Goal: Check status: Check status

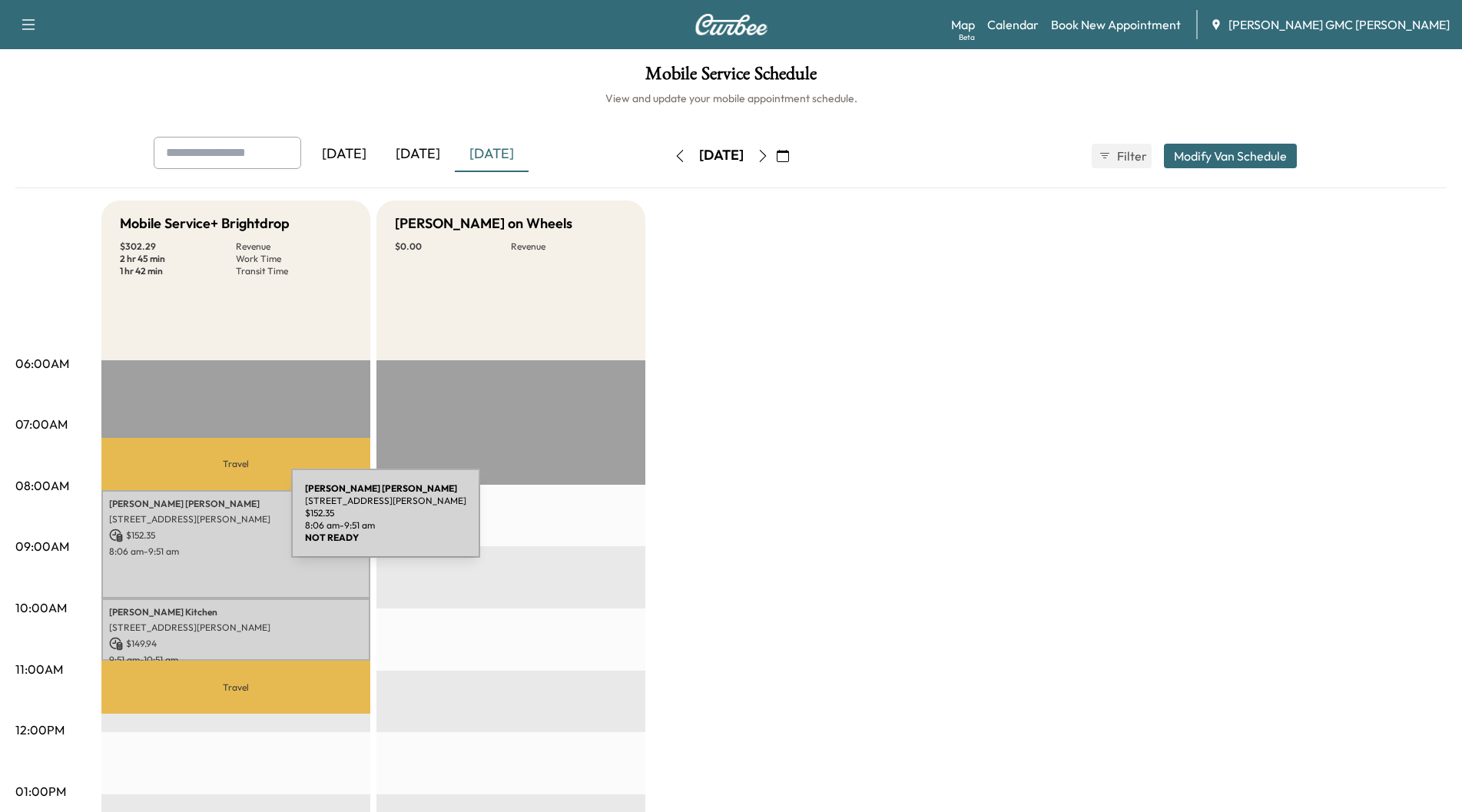
click at [180, 513] on p "[STREET_ADDRESS][PERSON_NAME]" at bounding box center [236, 519] width 253 height 12
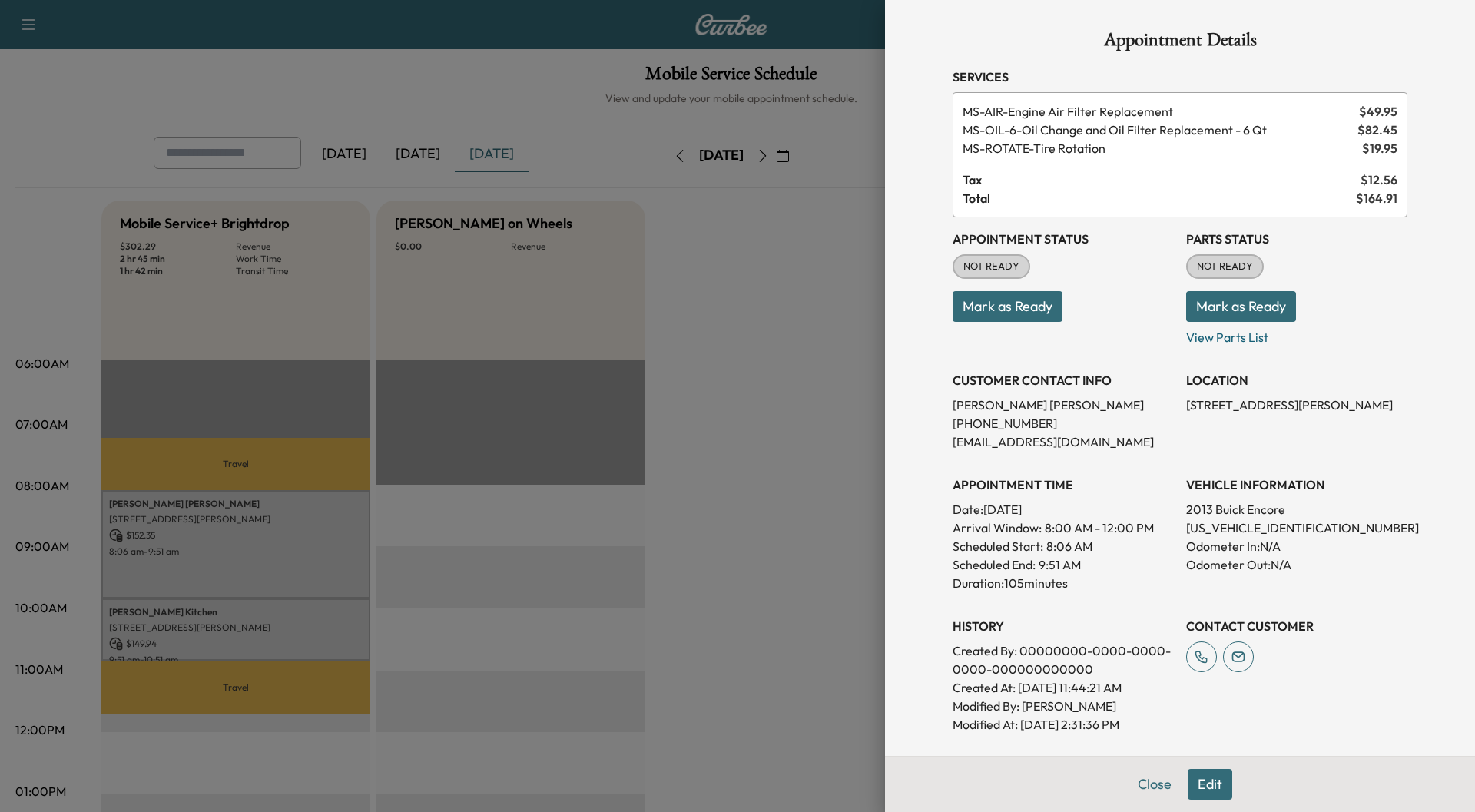
click at [1142, 784] on button "Close" at bounding box center [1154, 784] width 54 height 30
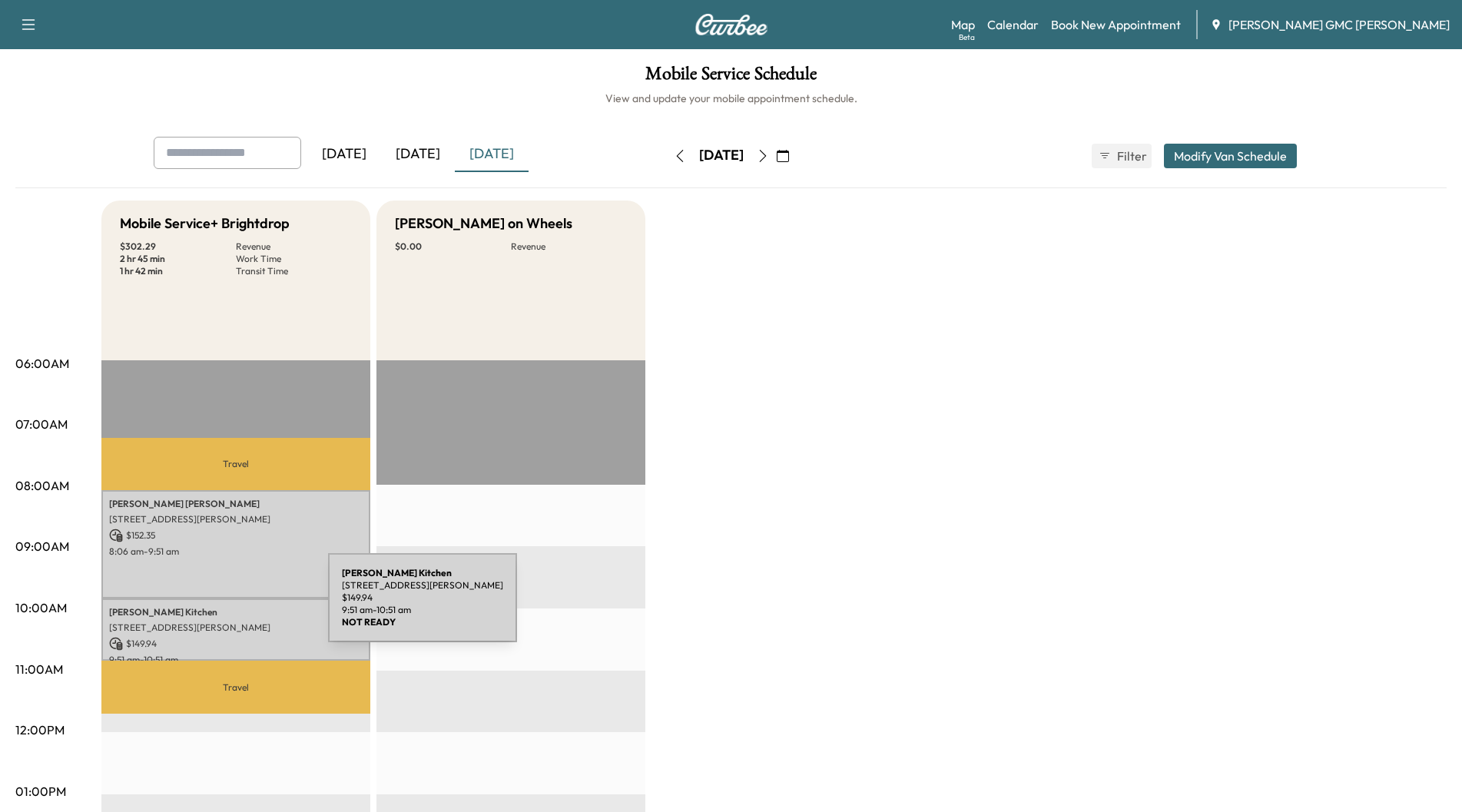
click at [212, 607] on p "[PERSON_NAME]" at bounding box center [236, 612] width 253 height 12
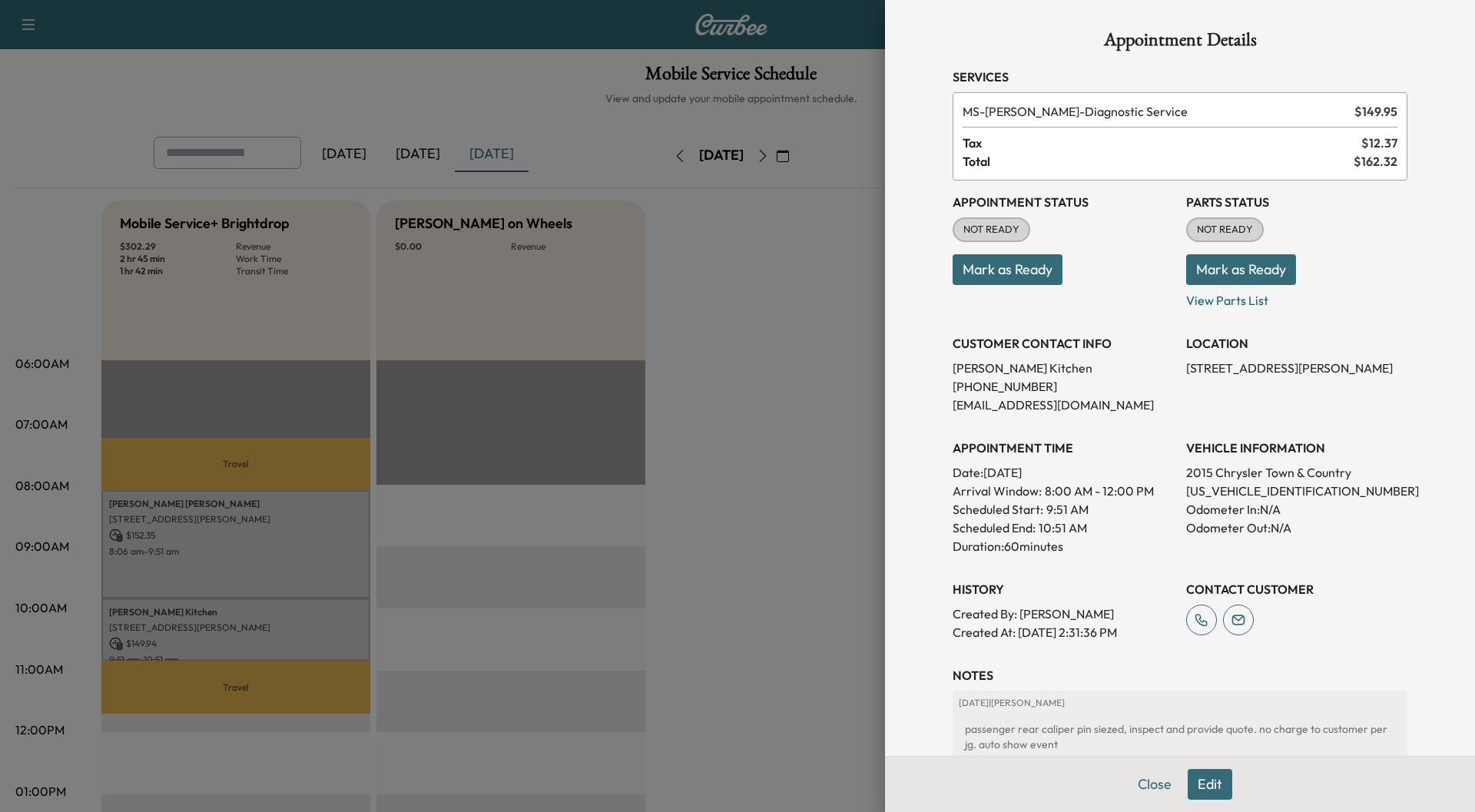
click at [166, 532] on div at bounding box center [738, 406] width 1475 height 812
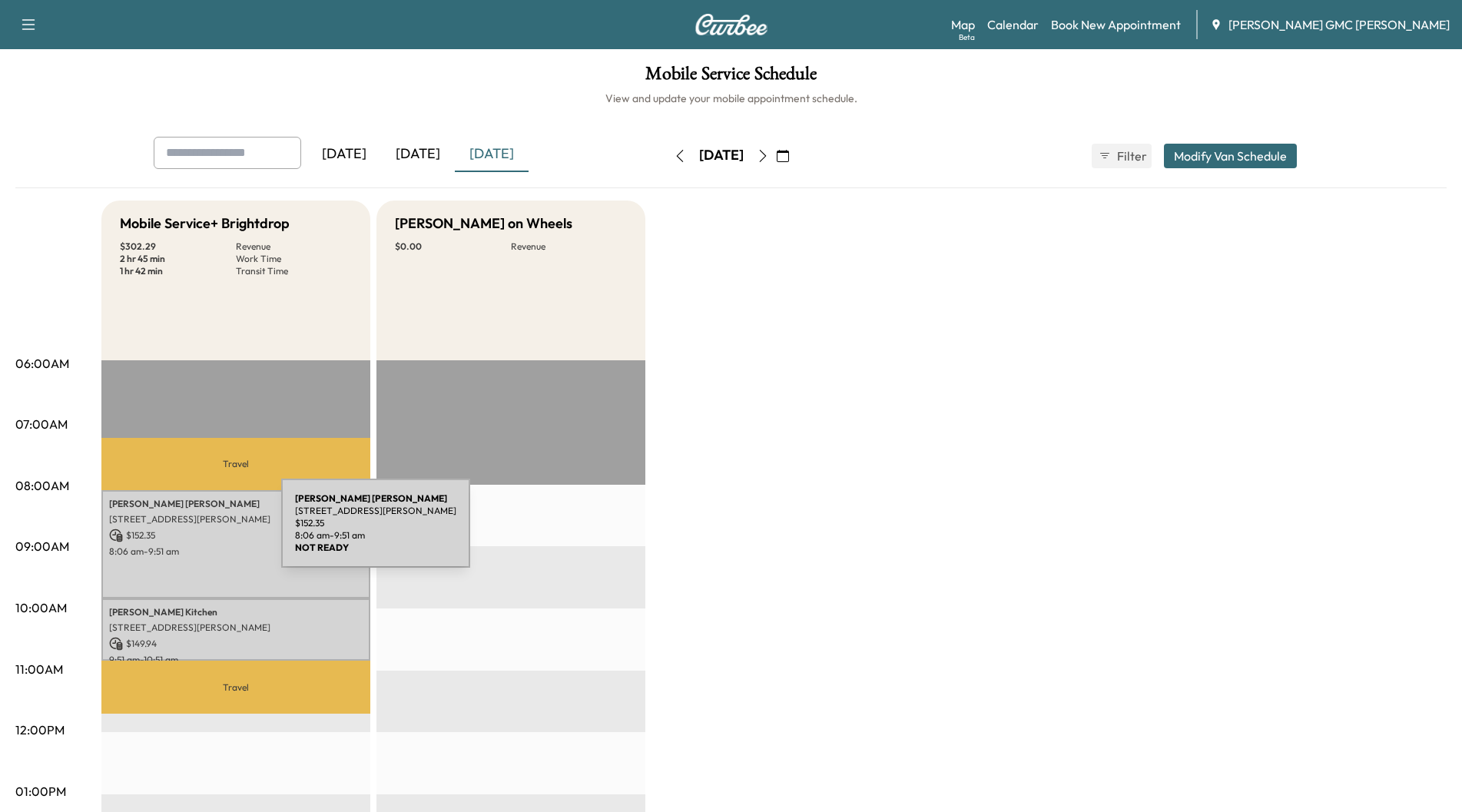
click at [166, 532] on p "$ 152.35" at bounding box center [236, 535] width 253 height 14
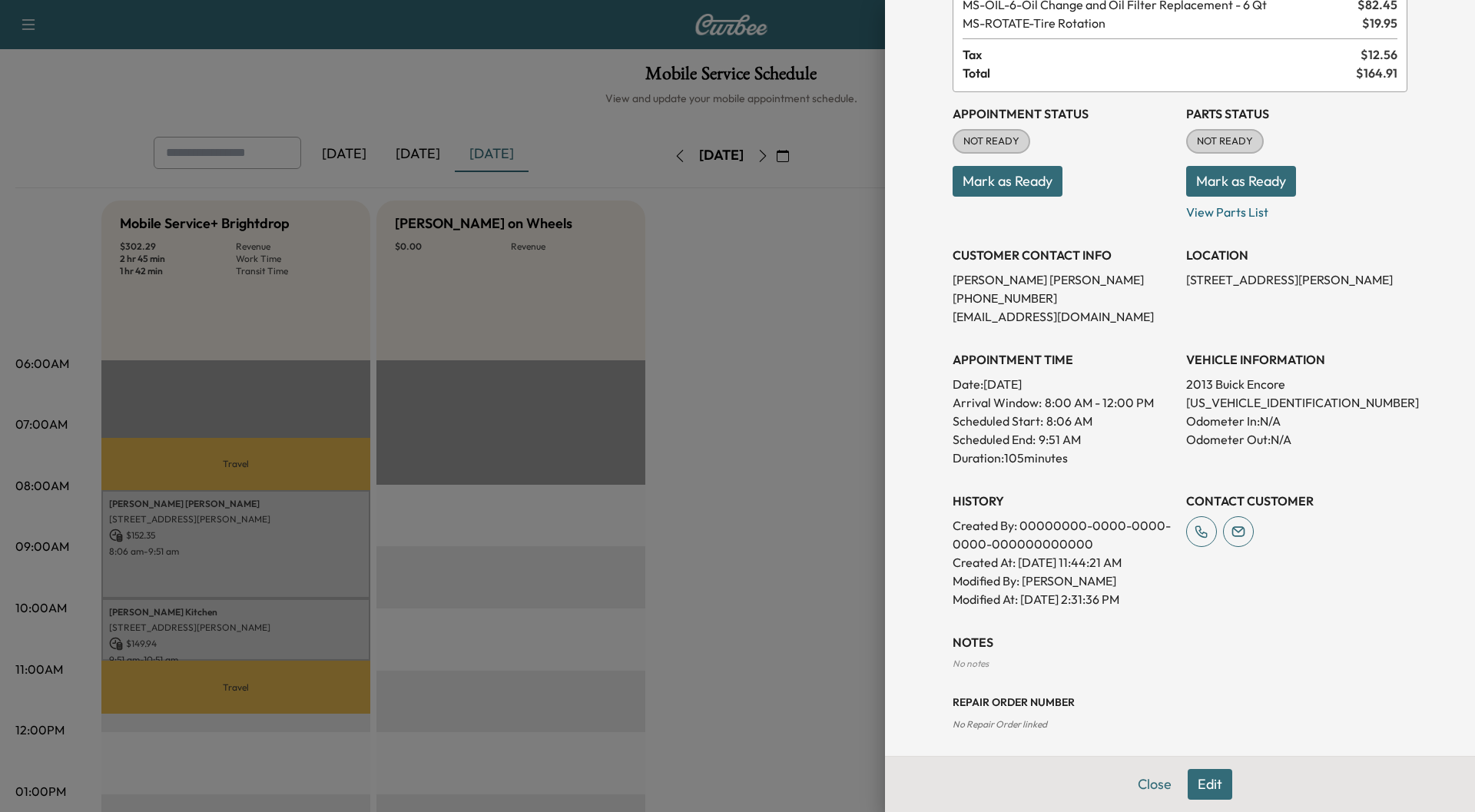
scroll to position [131, 0]
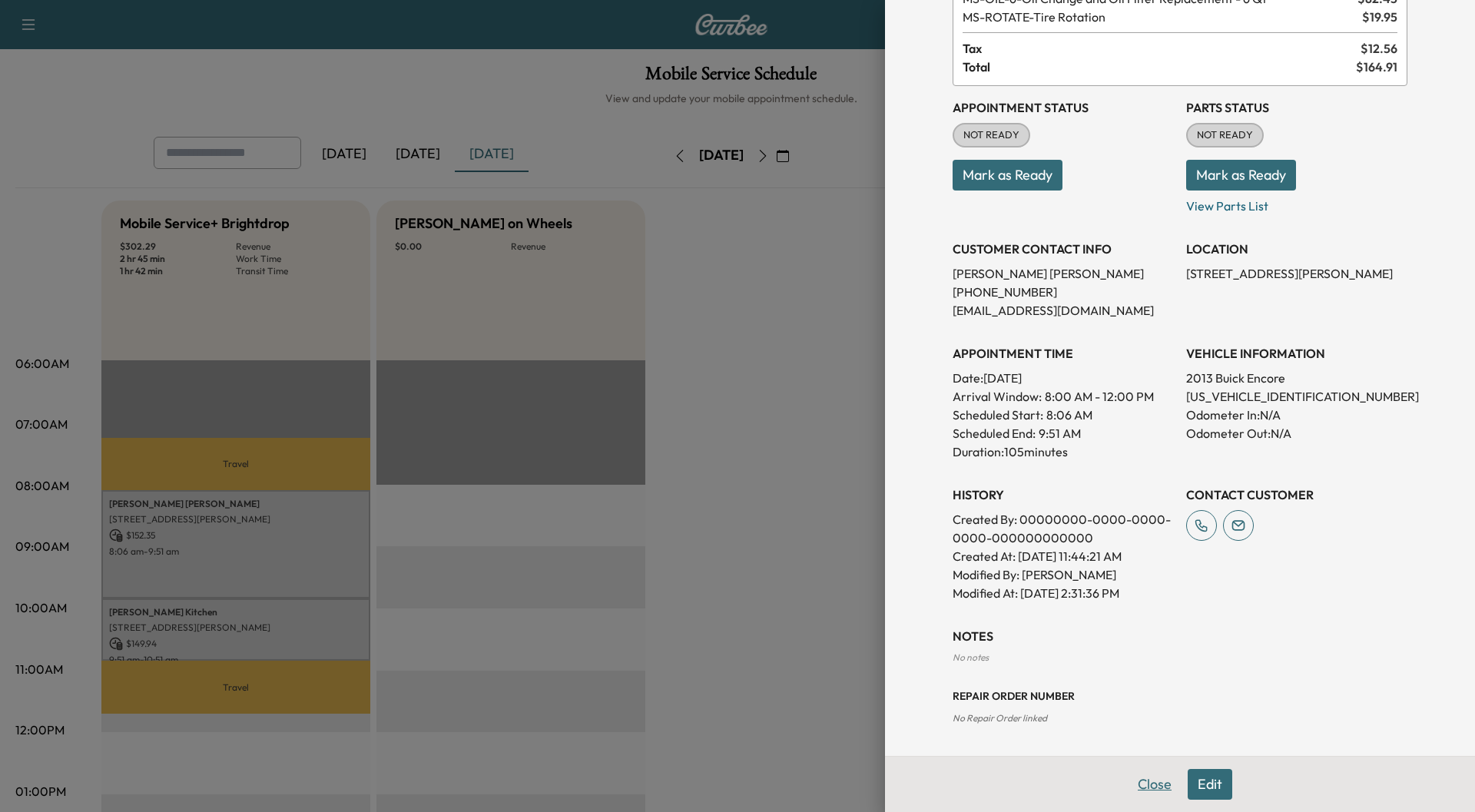
click at [1138, 786] on button "Close" at bounding box center [1154, 784] width 54 height 30
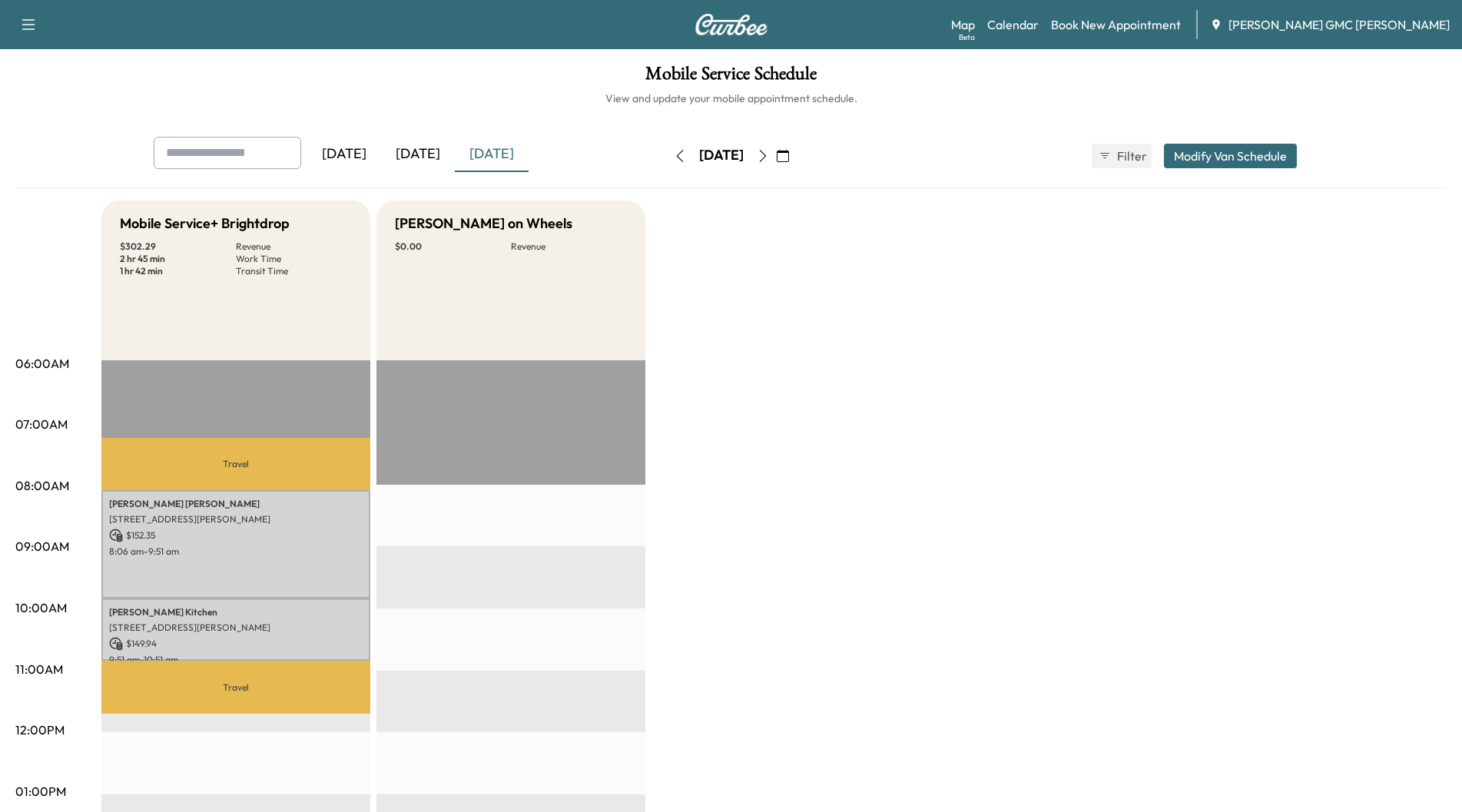
click at [769, 155] on icon "button" at bounding box center [762, 156] width 12 height 12
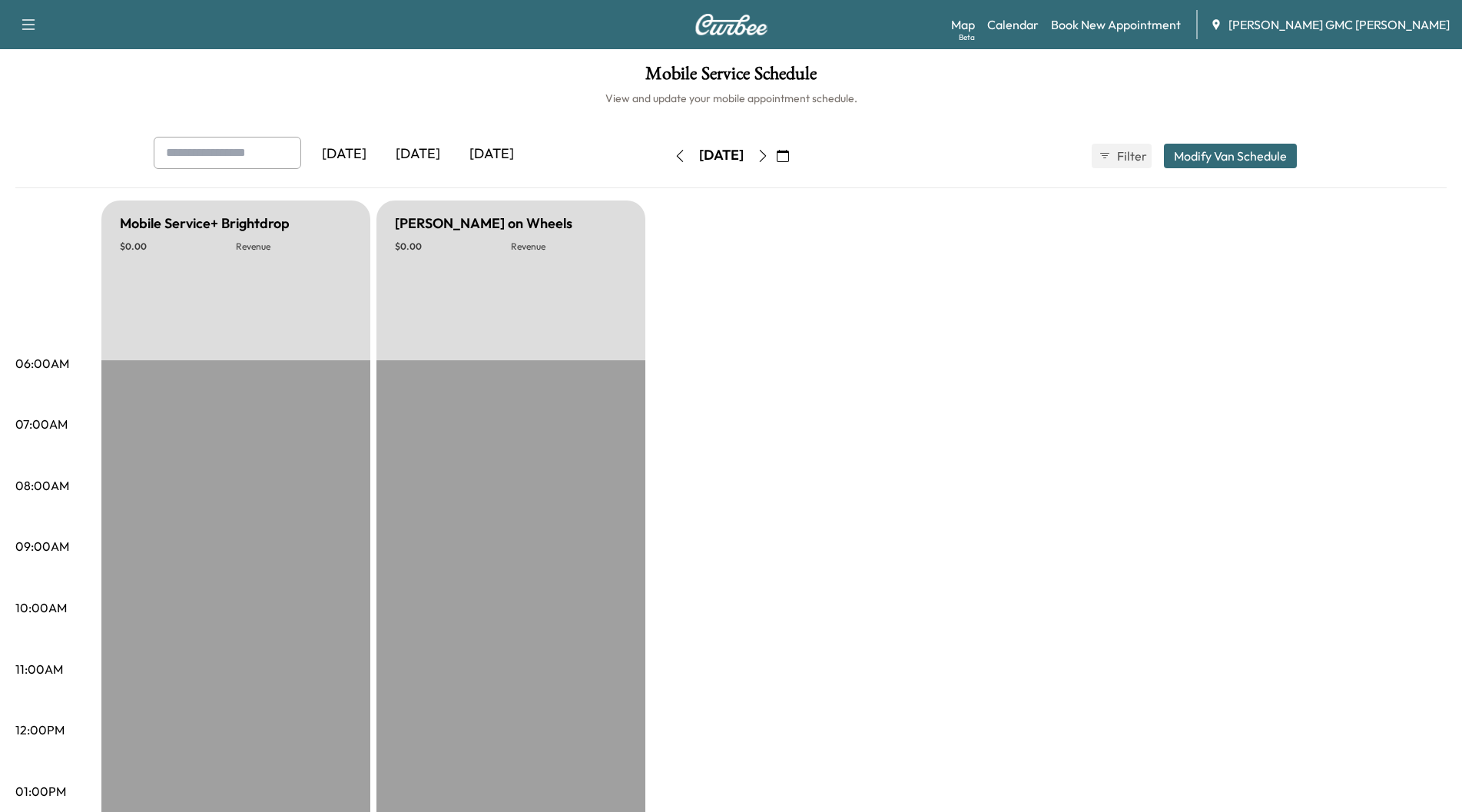
click at [769, 157] on icon "button" at bounding box center [762, 156] width 12 height 12
click at [766, 157] on icon "button" at bounding box center [762, 156] width 7 height 12
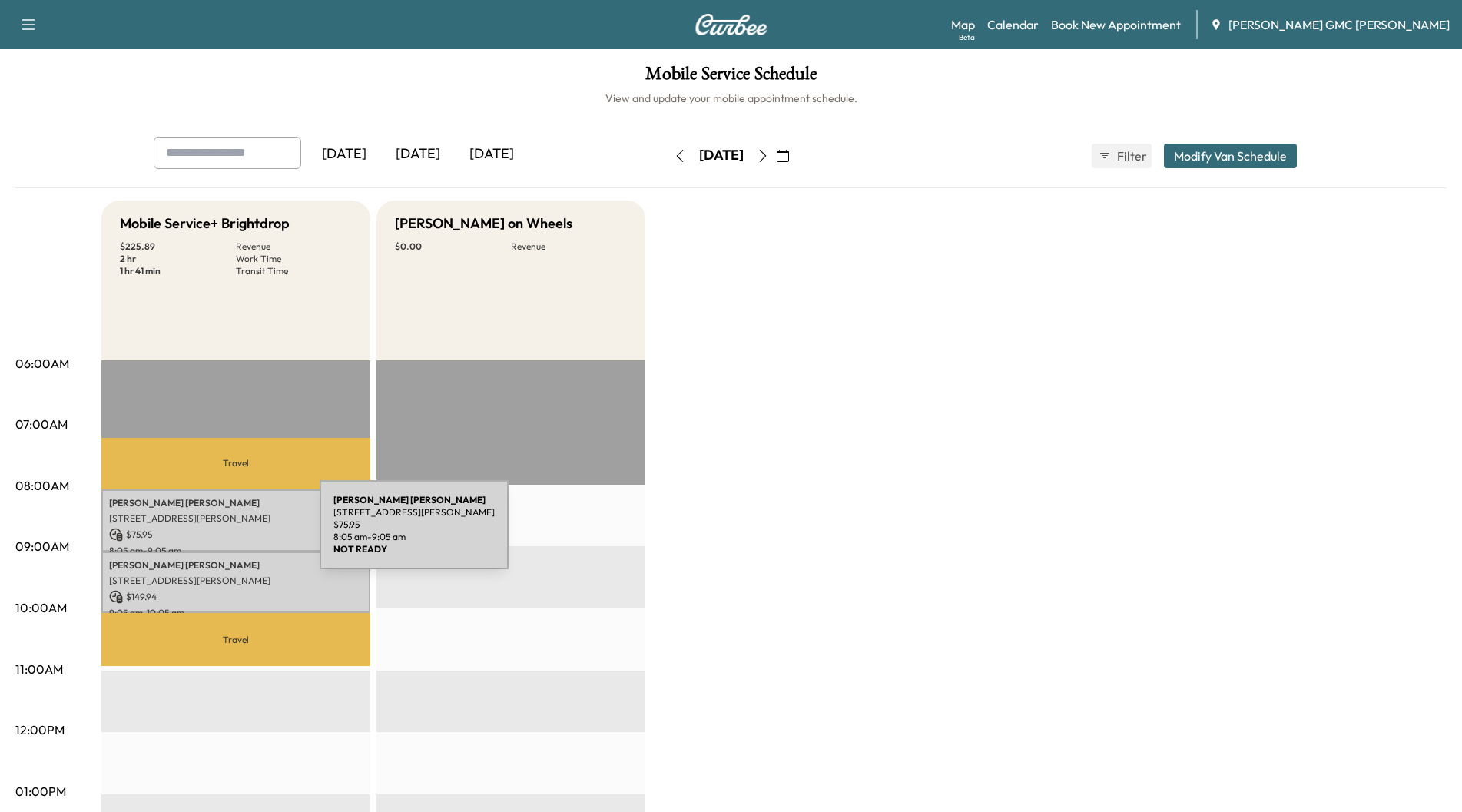
click at [204, 534] on p "$ 75.95" at bounding box center [236, 534] width 253 height 14
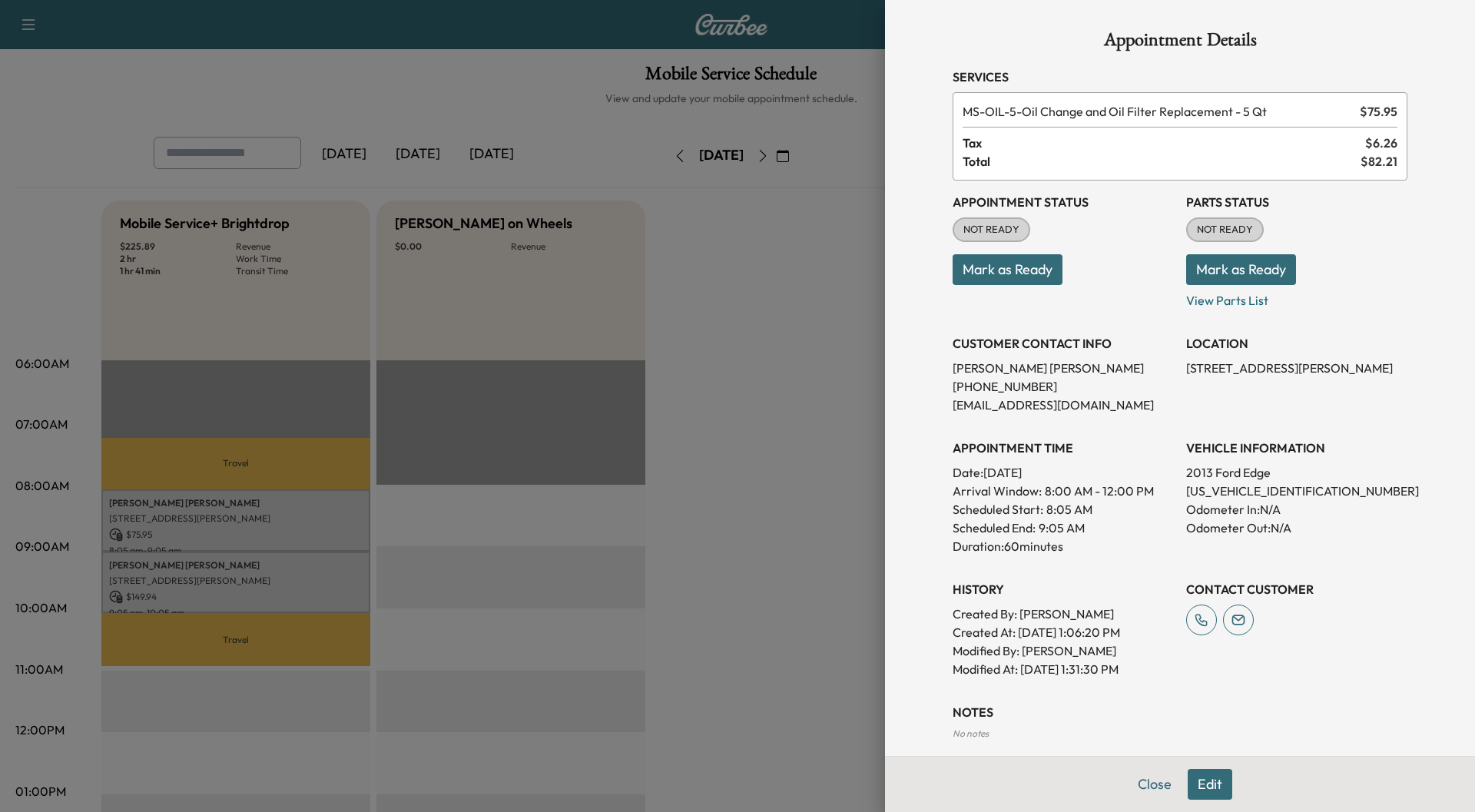
click at [194, 575] on div at bounding box center [738, 406] width 1475 height 812
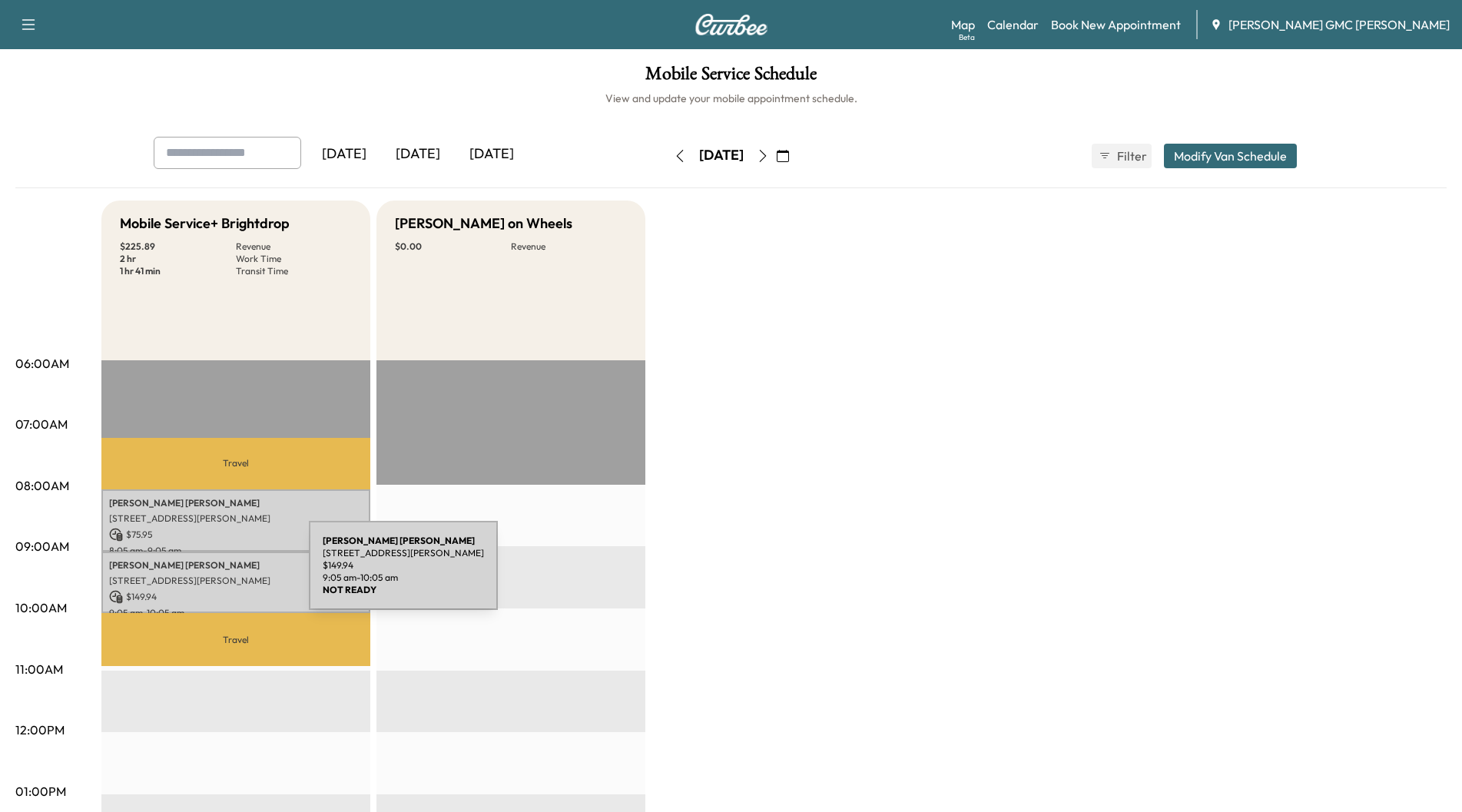
click at [194, 575] on p "[STREET_ADDRESS][PERSON_NAME]" at bounding box center [236, 580] width 253 height 12
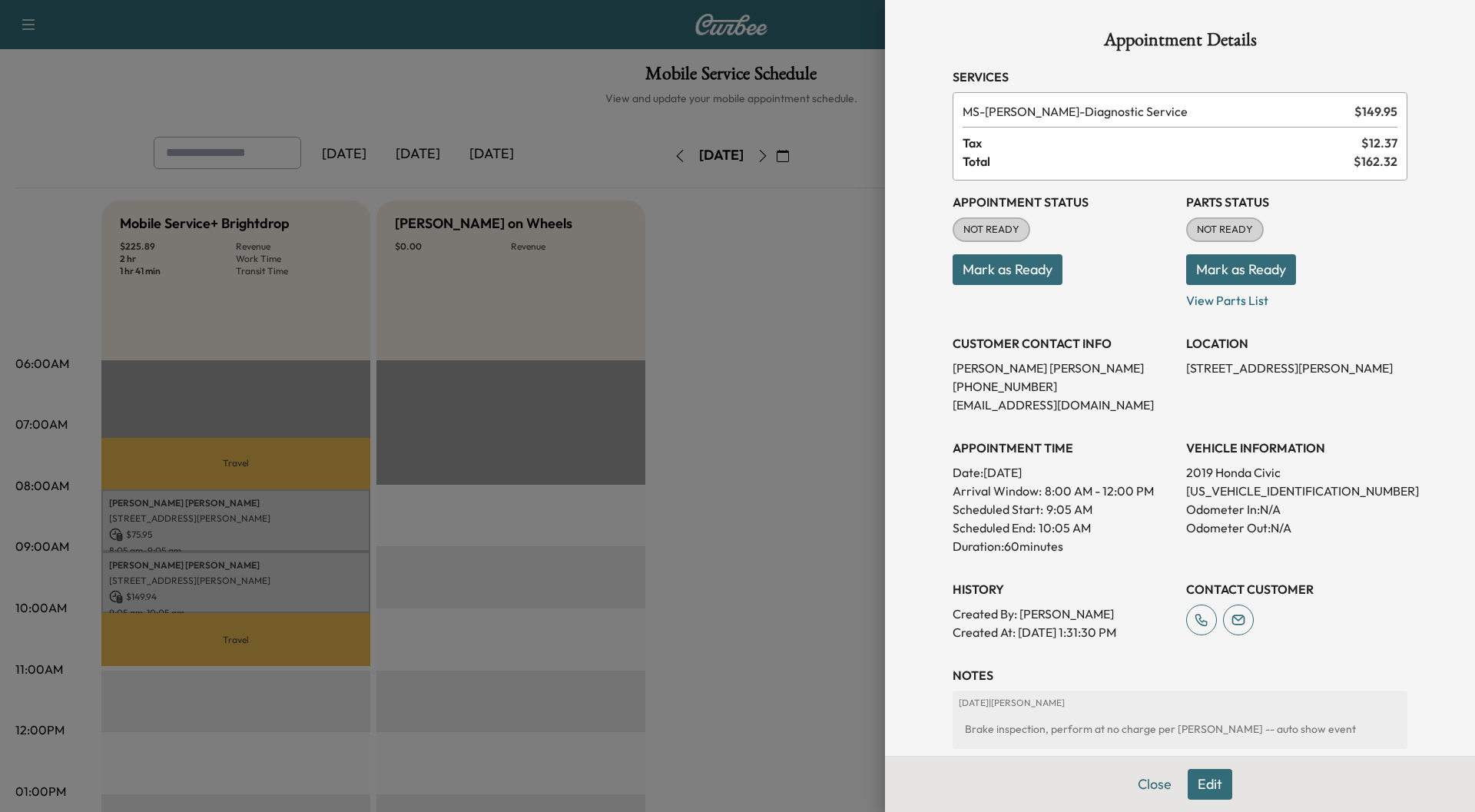
click at [1146, 787] on button "Close" at bounding box center [1154, 784] width 54 height 30
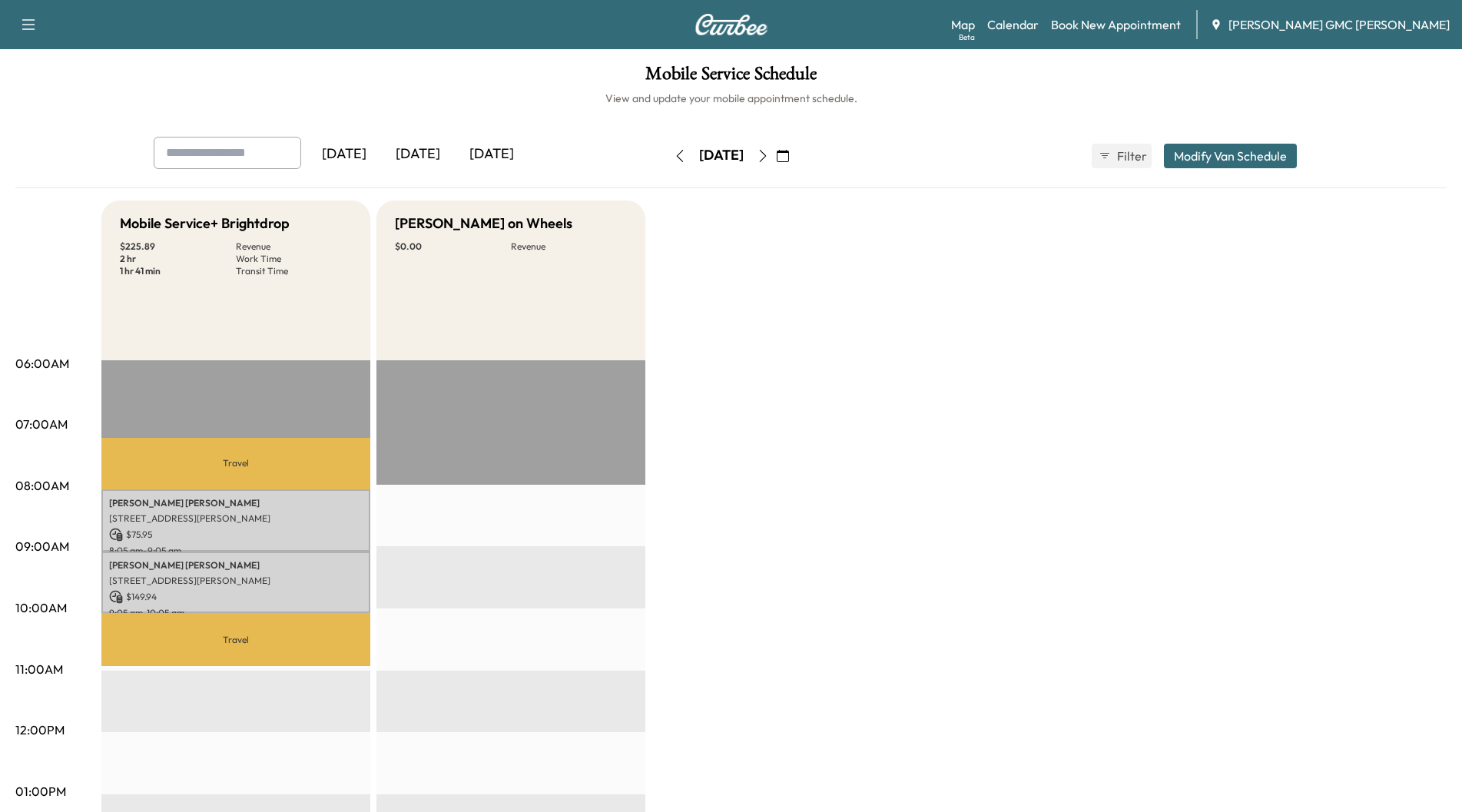
click at [769, 158] on icon "button" at bounding box center [762, 156] width 12 height 12
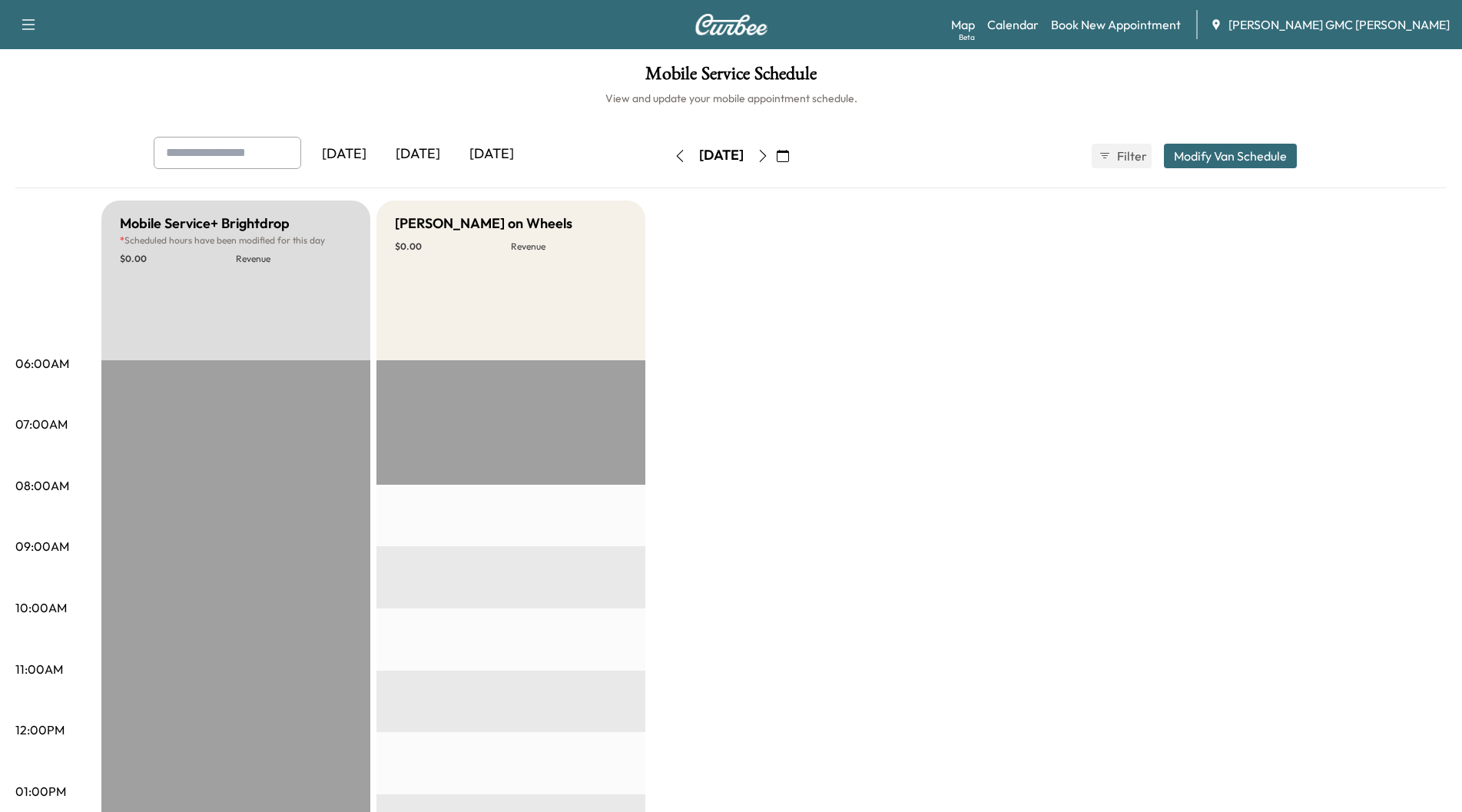
click at [769, 157] on icon "button" at bounding box center [762, 156] width 12 height 12
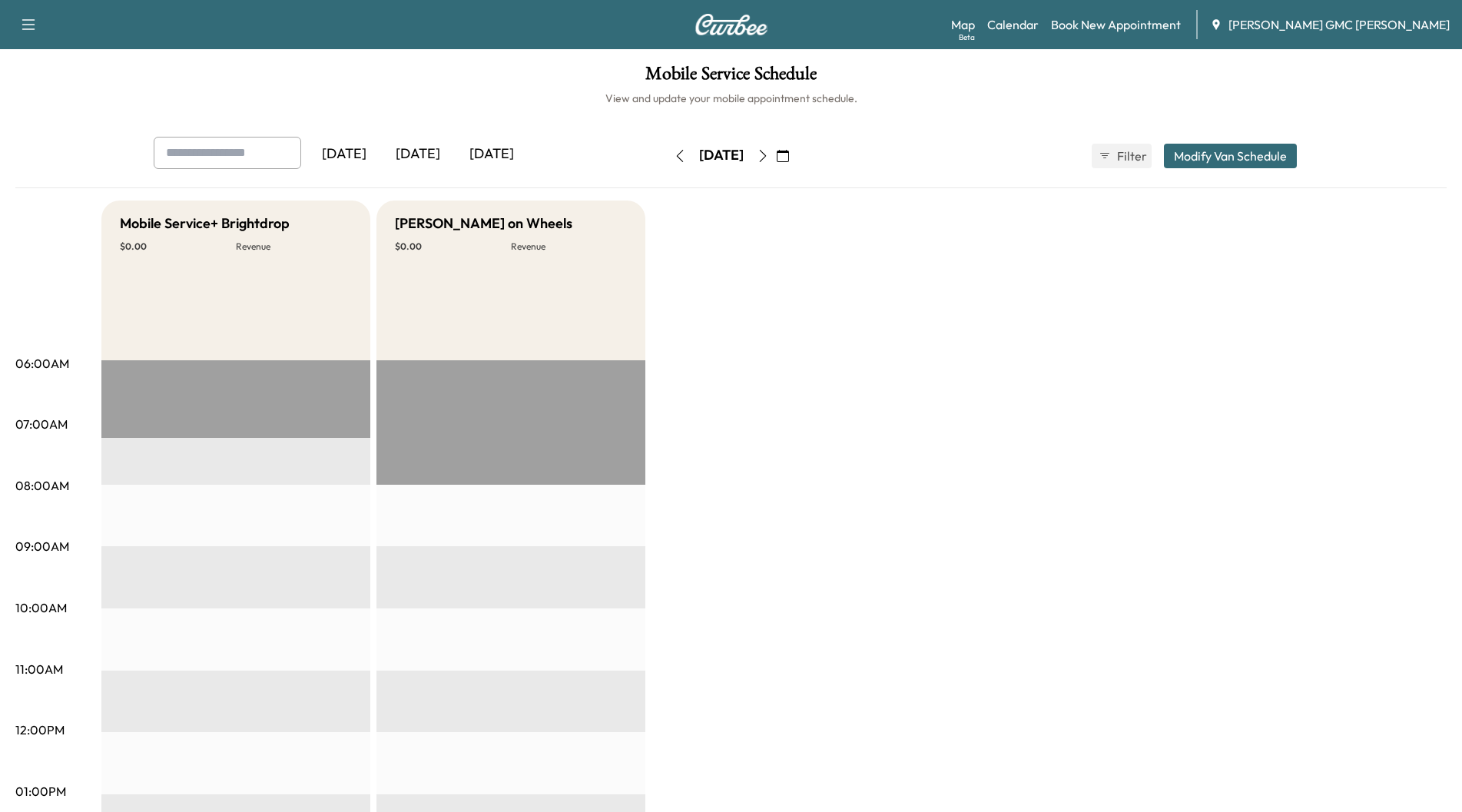
click at [769, 160] on icon "button" at bounding box center [762, 156] width 12 height 12
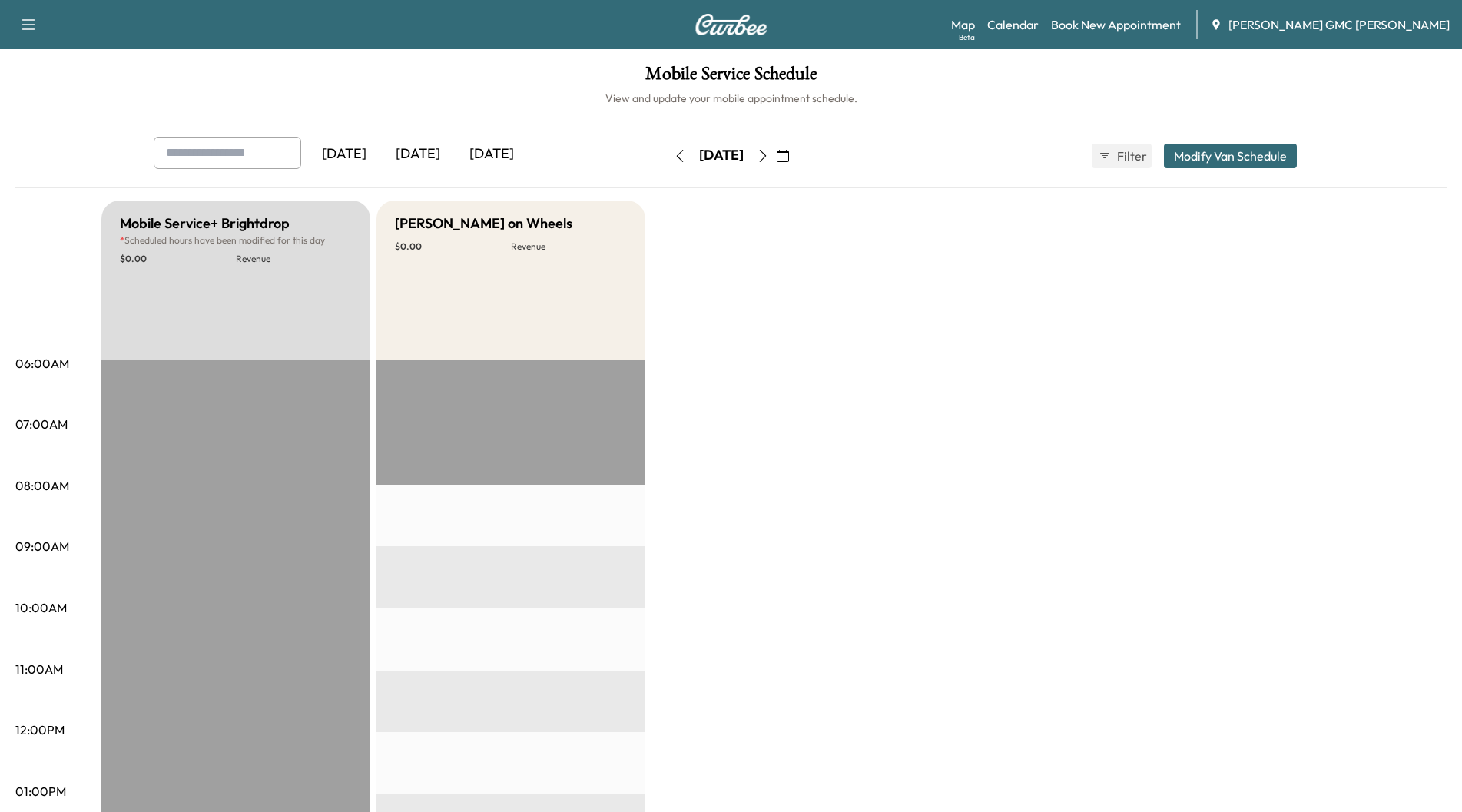
click at [769, 161] on icon "button" at bounding box center [762, 156] width 12 height 12
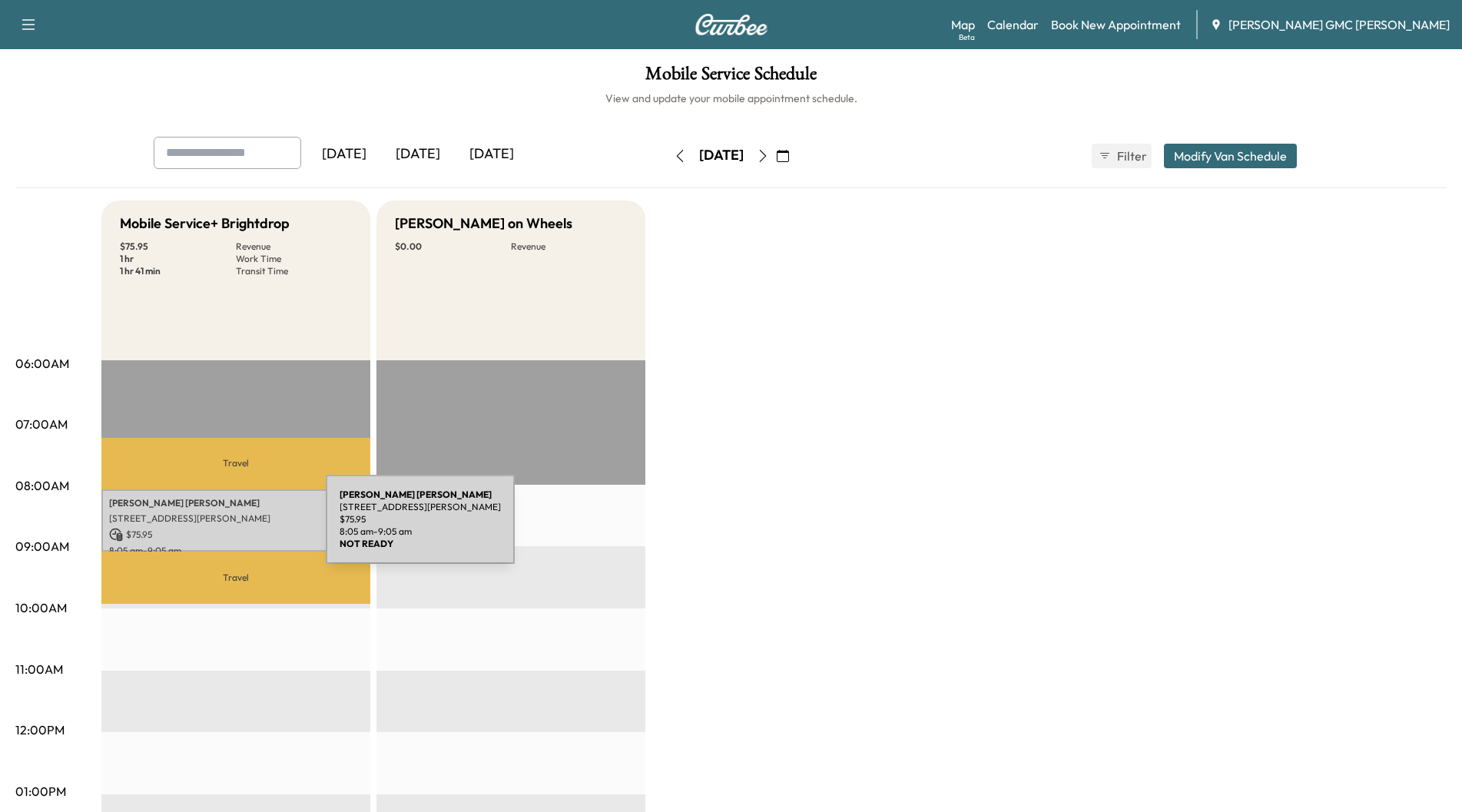
click at [211, 528] on p "$ 75.95" at bounding box center [236, 534] width 253 height 14
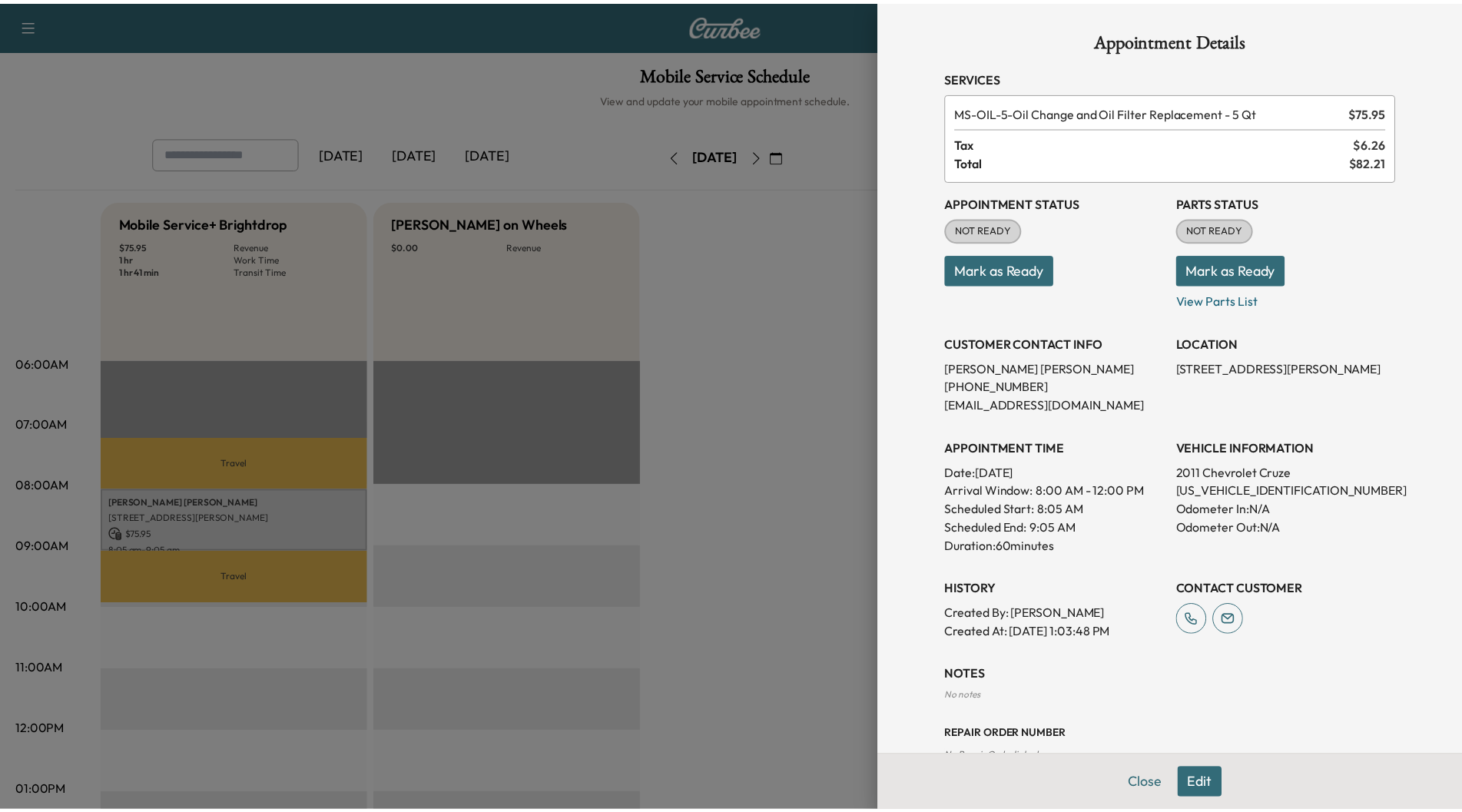
scroll to position [39, 0]
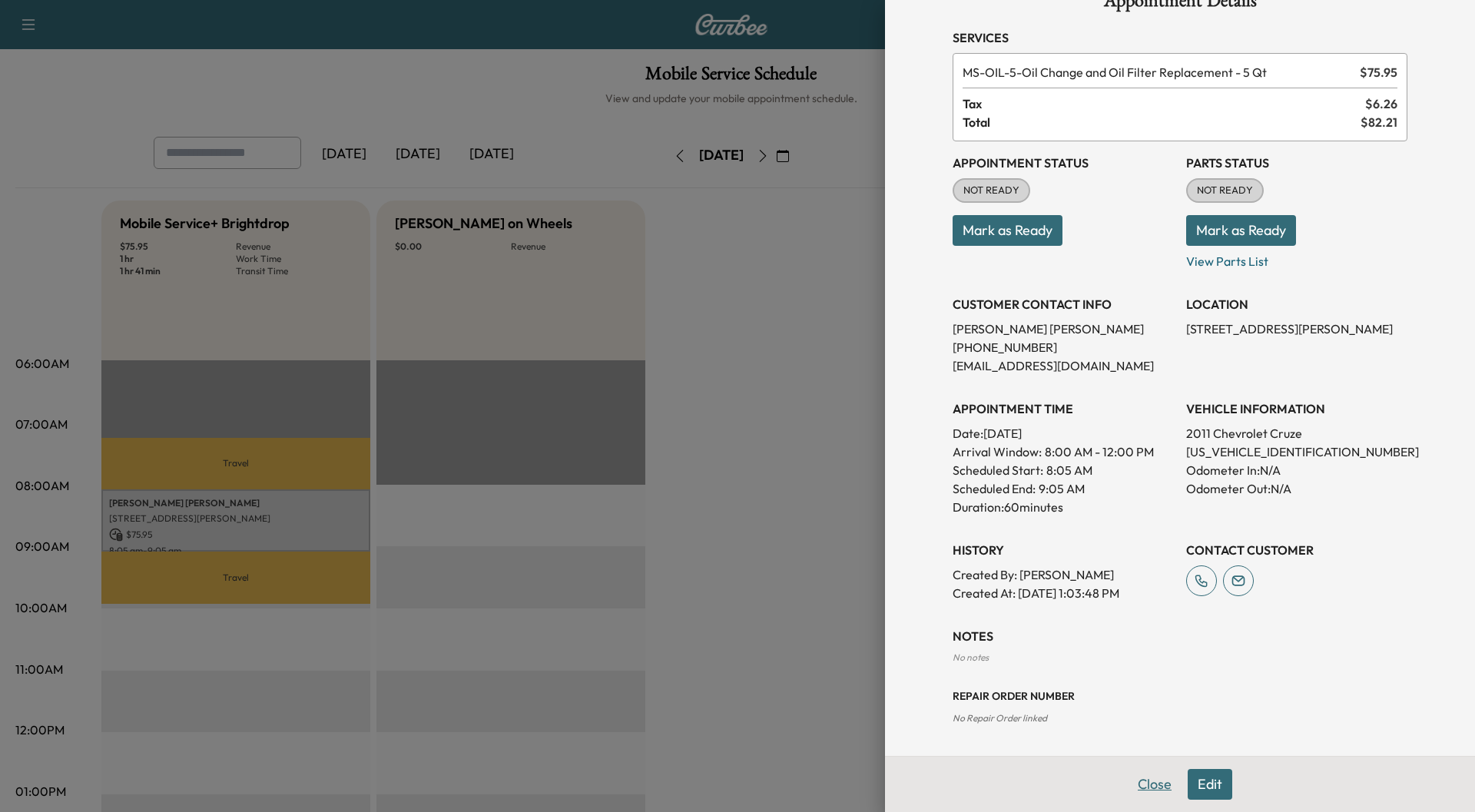
click at [1151, 779] on button "Close" at bounding box center [1154, 784] width 54 height 30
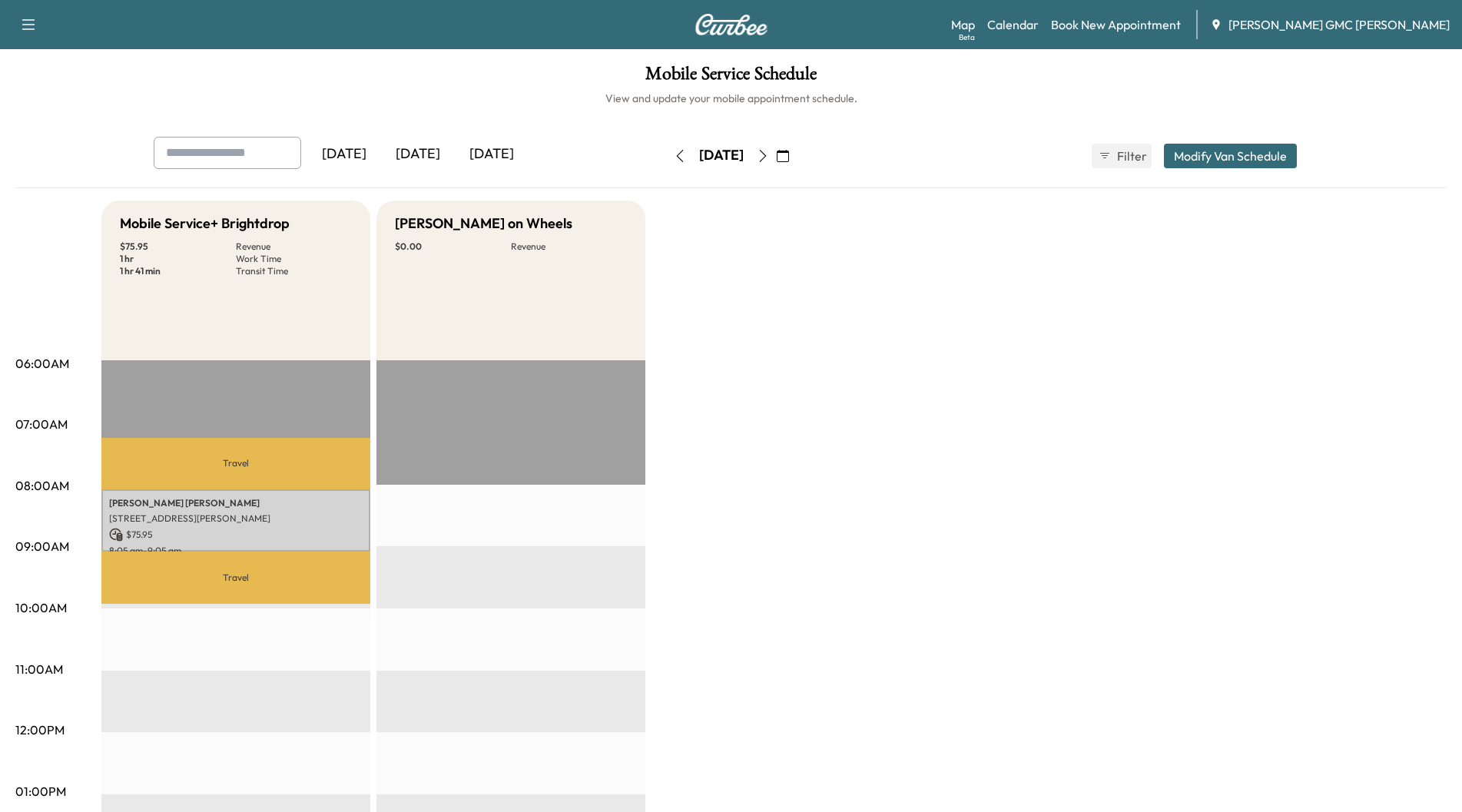
click at [515, 150] on div "[DATE]" at bounding box center [491, 155] width 74 height 35
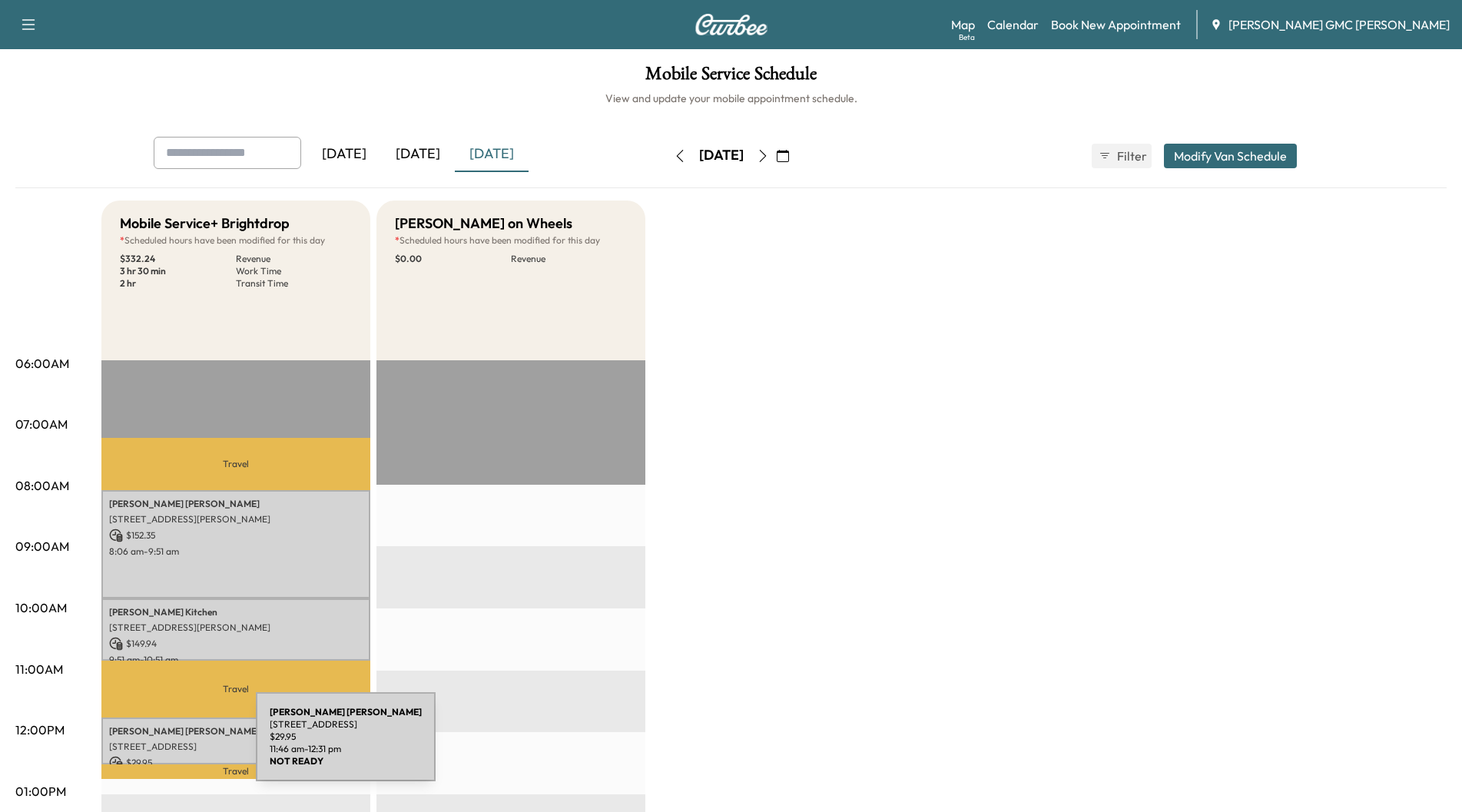
click at [140, 746] on p "[STREET_ADDRESS]" at bounding box center [236, 746] width 253 height 12
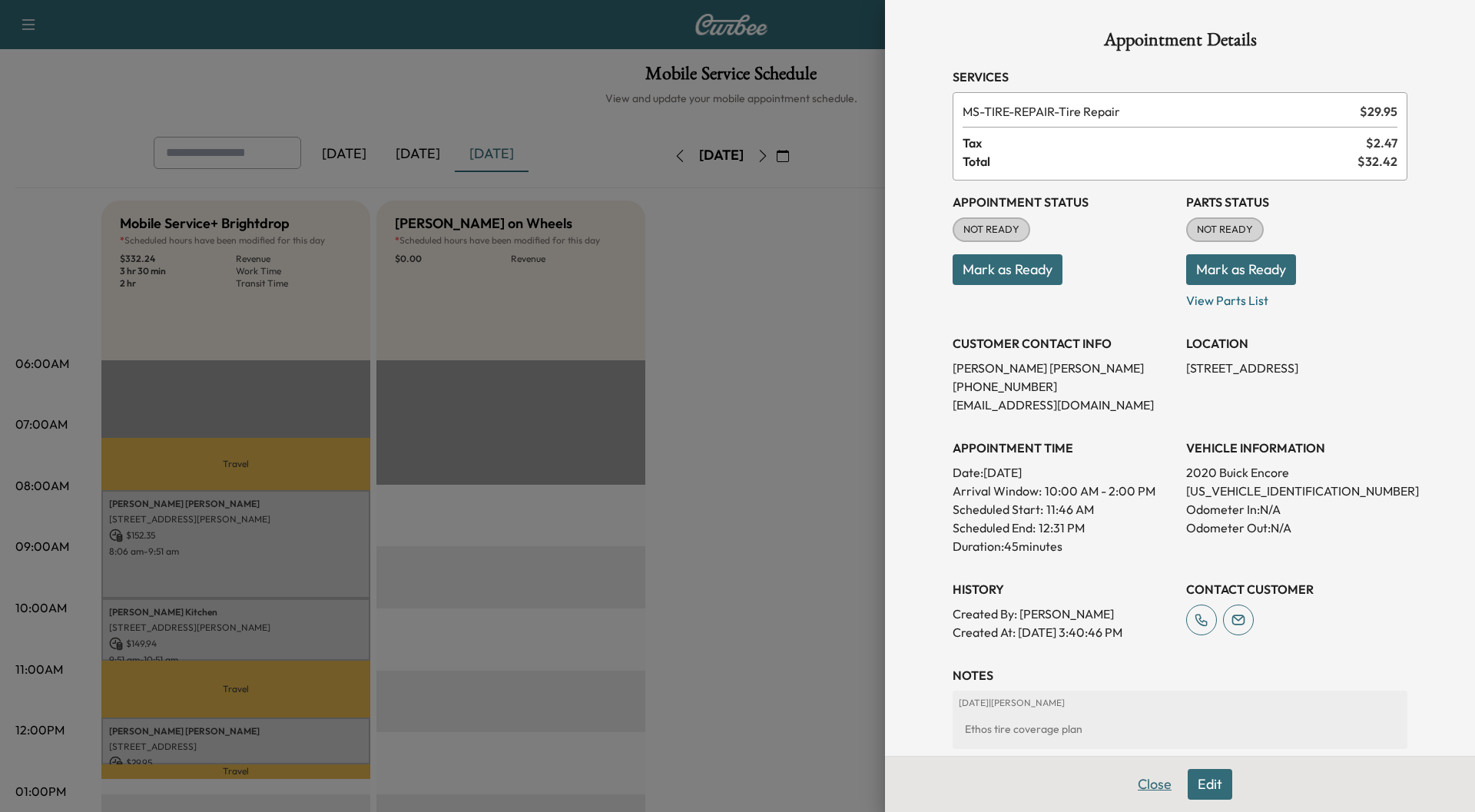
click at [1151, 785] on button "Close" at bounding box center [1154, 784] width 54 height 30
